Goal: Transaction & Acquisition: Purchase product/service

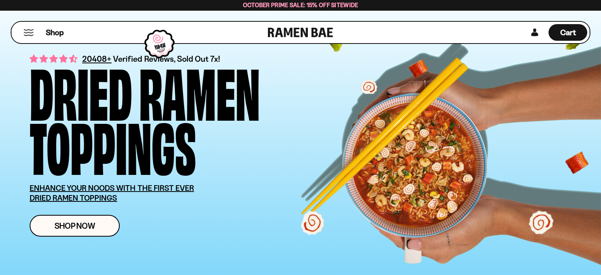
scroll to position [40, 0]
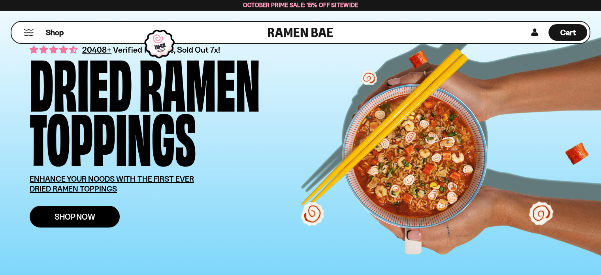
click at [87, 219] on span "Shop Now" at bounding box center [75, 216] width 41 height 8
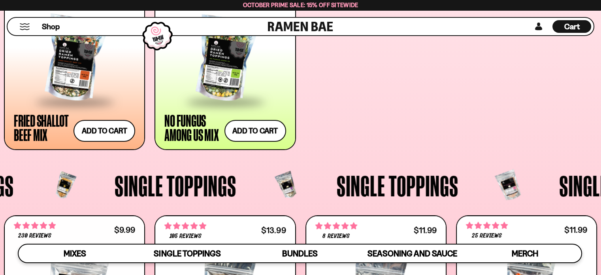
scroll to position [593, 0]
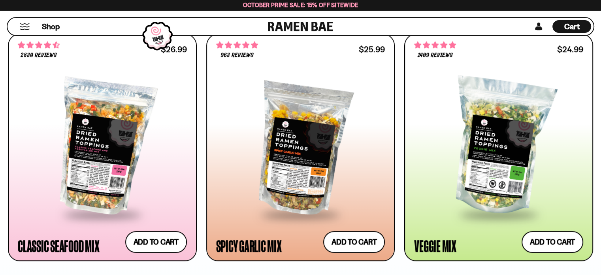
scroll to position [474, 0]
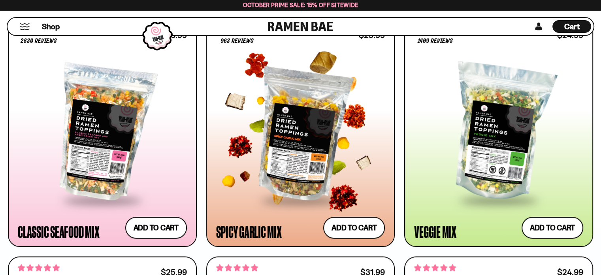
click at [247, 154] on div at bounding box center [300, 132] width 169 height 133
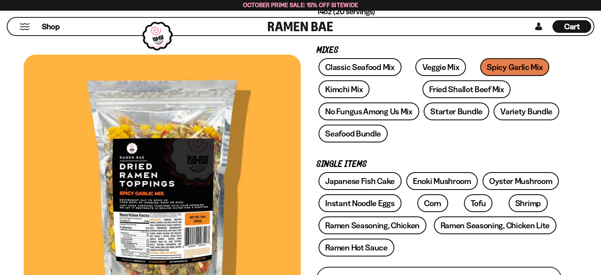
scroll to position [119, 0]
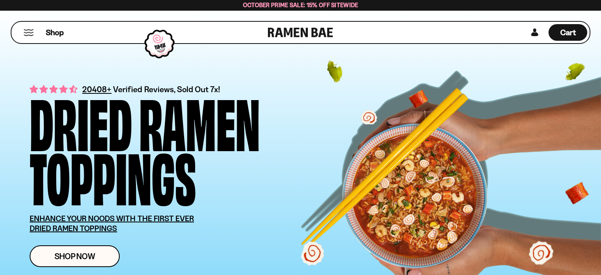
scroll to position [474, 0]
